Goal: Find contact information: Find contact information

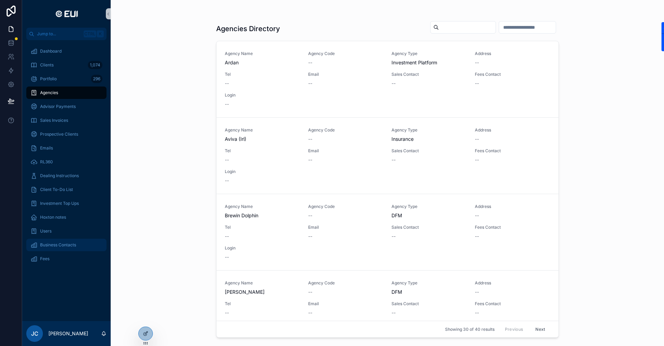
click at [61, 245] on span "Business Contacts" at bounding box center [58, 245] width 36 height 6
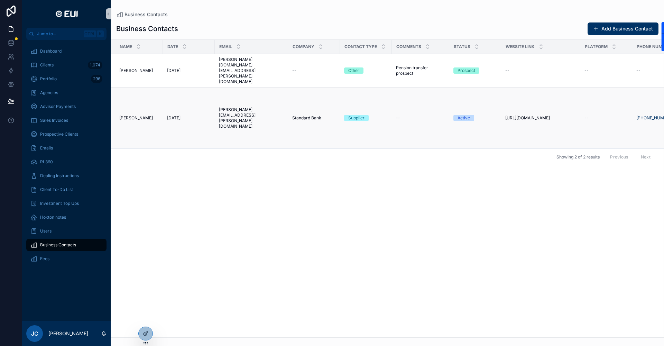
click at [536, 115] on span "[URL][DOMAIN_NAME]" at bounding box center [528, 118] width 45 height 6
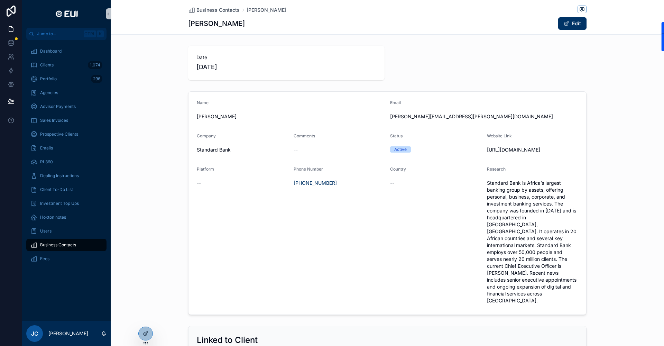
click at [515, 149] on span "[URL][DOMAIN_NAME]" at bounding box center [532, 149] width 91 height 7
drag, startPoint x: 495, startPoint y: 157, endPoint x: 482, endPoint y: 149, distance: 15.3
click at [482, 149] on form "Name [PERSON_NAME] Email [PERSON_NAME][EMAIL_ADDRESS][PERSON_NAME][DOMAIN_NAME]…" at bounding box center [388, 203] width 398 height 223
copy span "[URL][DOMAIN_NAME]"
